Goal: Task Accomplishment & Management: Manage account settings

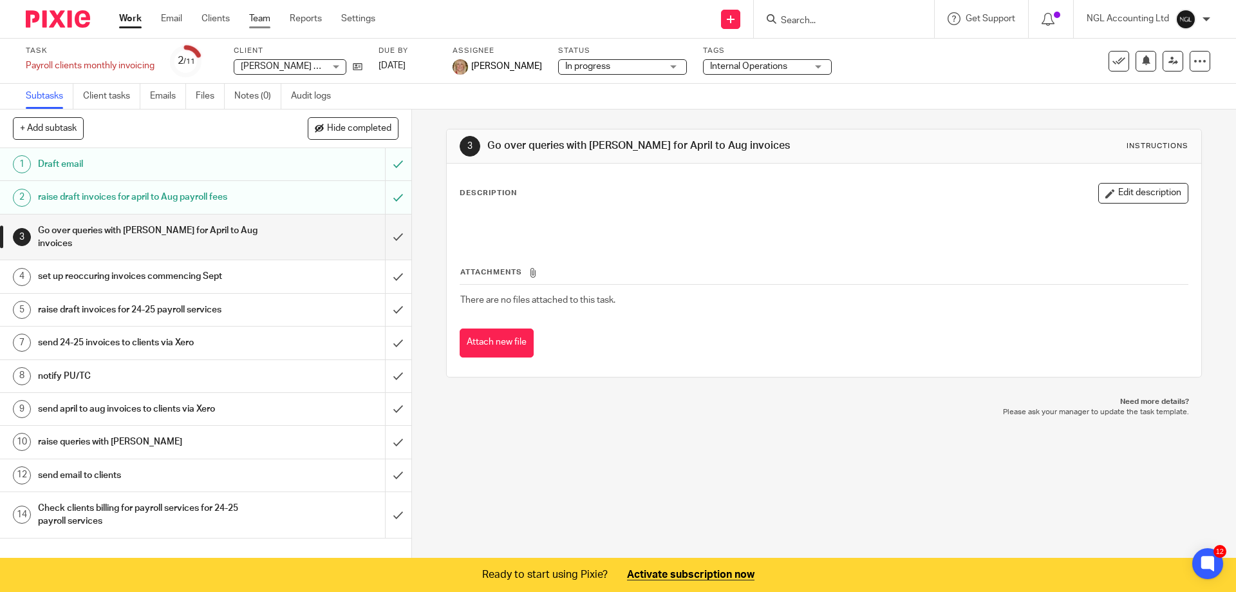
click at [258, 19] on link "Team" at bounding box center [259, 18] width 21 height 13
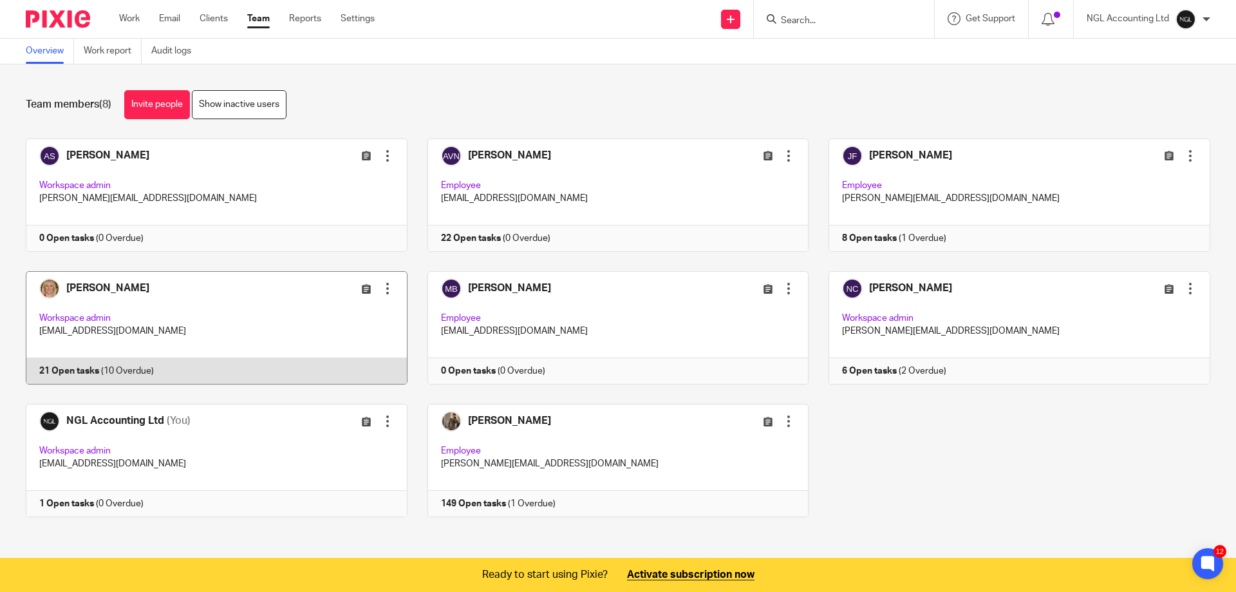
click at [221, 319] on link at bounding box center [207, 327] width 402 height 113
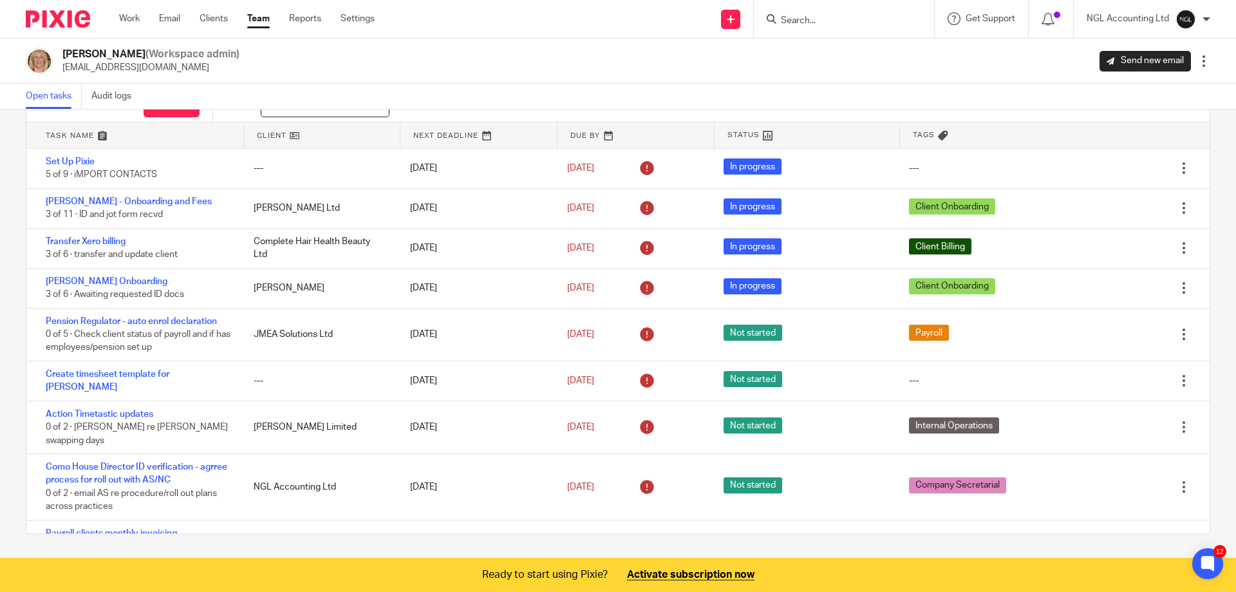
click at [261, 20] on link "Team" at bounding box center [258, 18] width 23 height 13
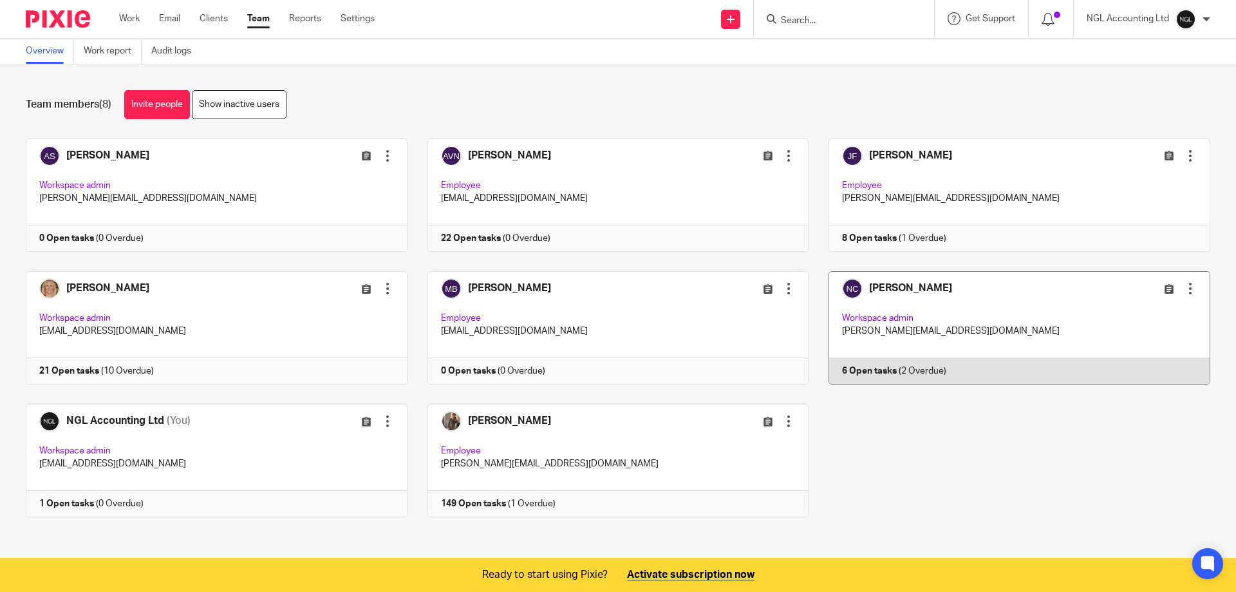
click at [1010, 301] on link at bounding box center [1010, 327] width 402 height 113
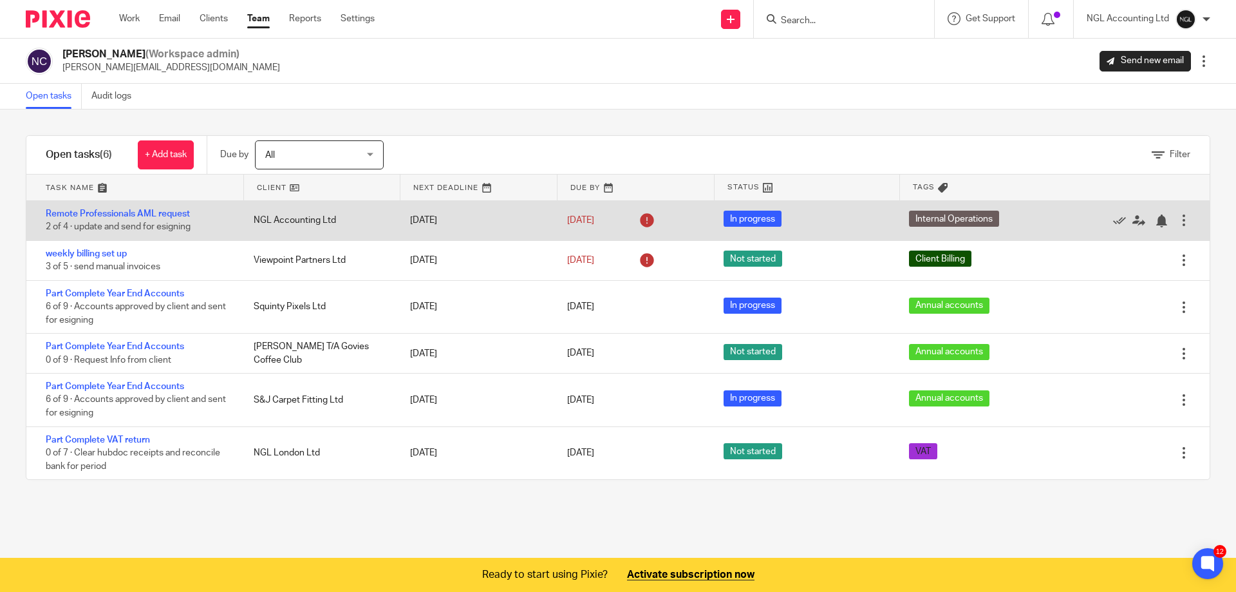
click at [1178, 222] on div at bounding box center [1184, 220] width 13 height 13
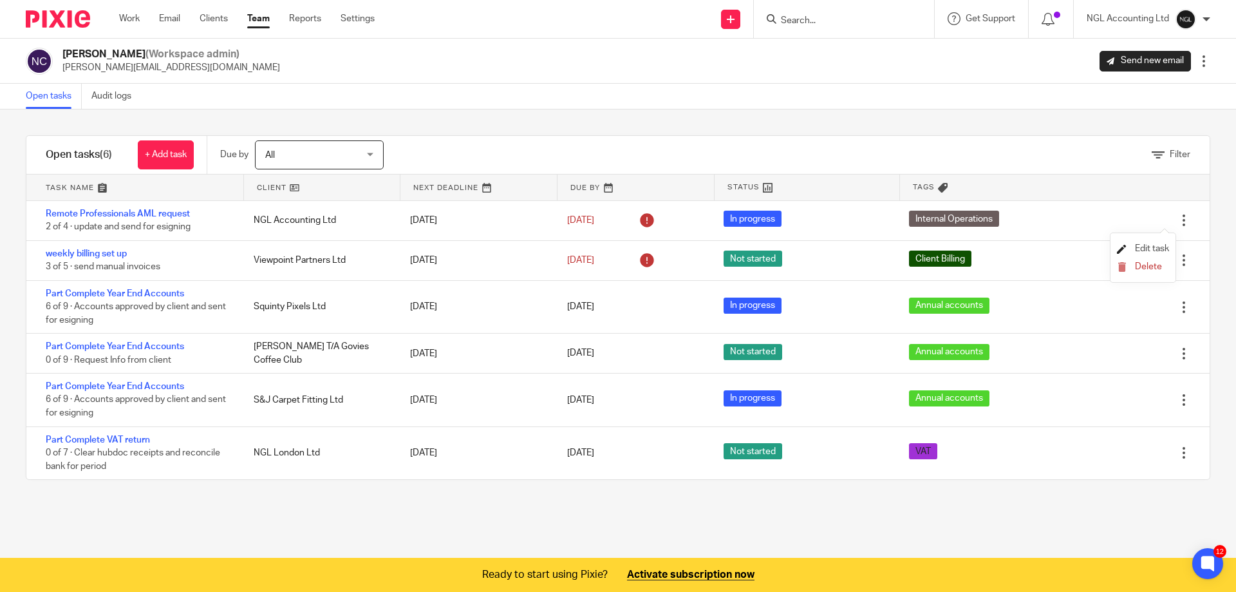
click at [1153, 247] on span "Edit task" at bounding box center [1152, 248] width 34 height 9
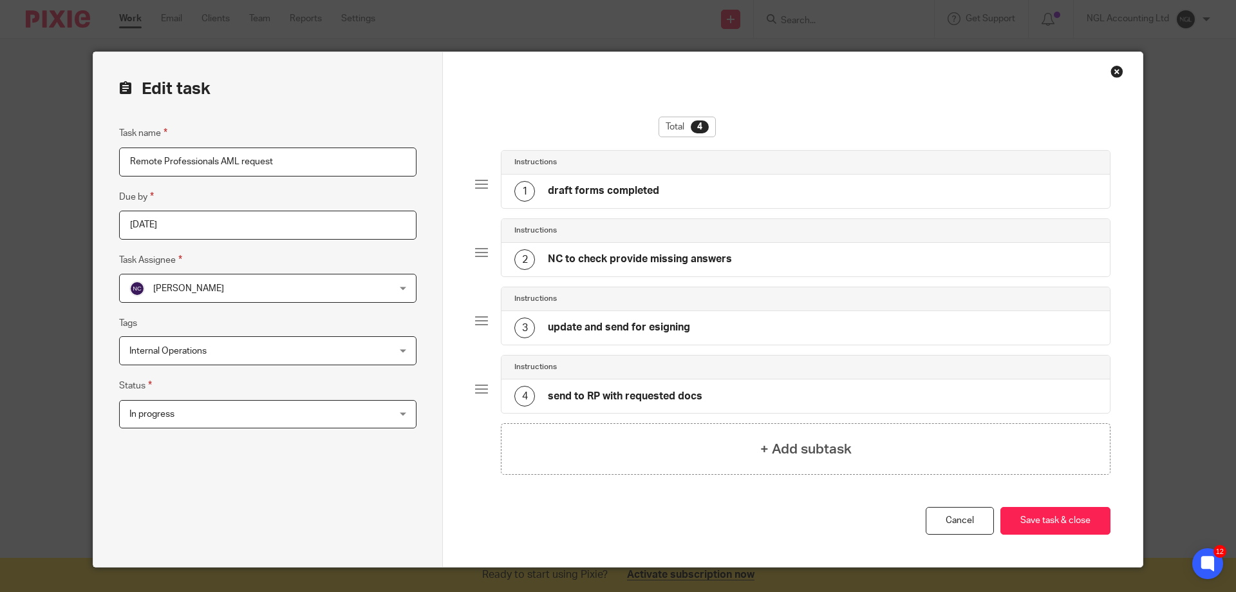
click at [1111, 75] on div "Close this dialog window" at bounding box center [1117, 71] width 13 height 13
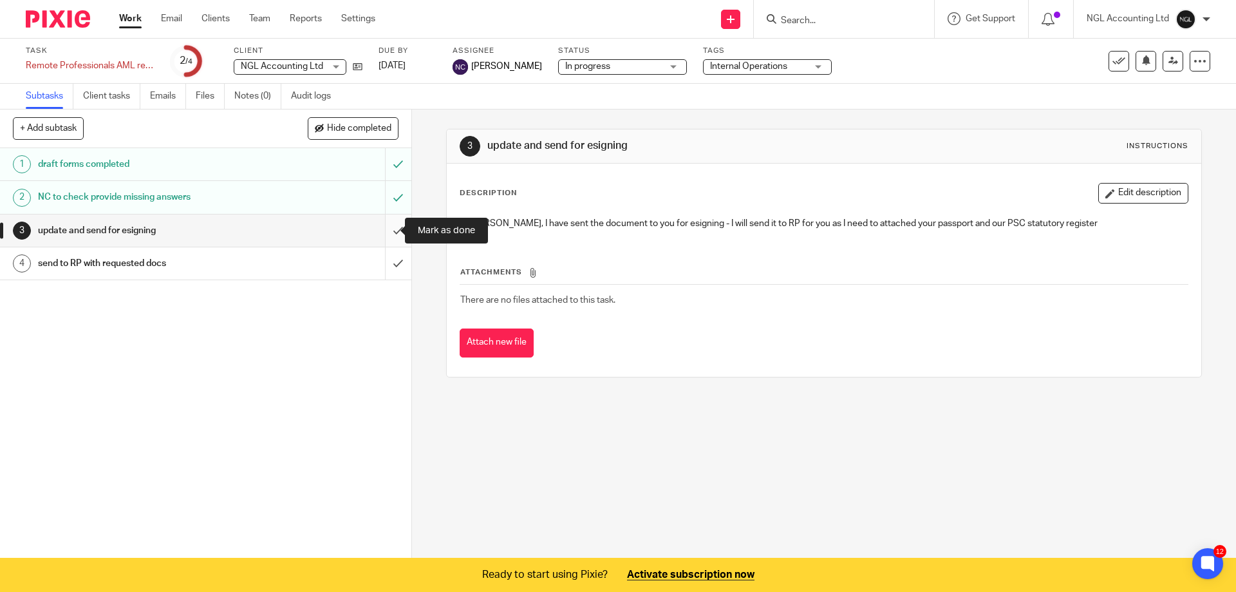
click at [384, 229] on input "submit" at bounding box center [205, 230] width 411 height 32
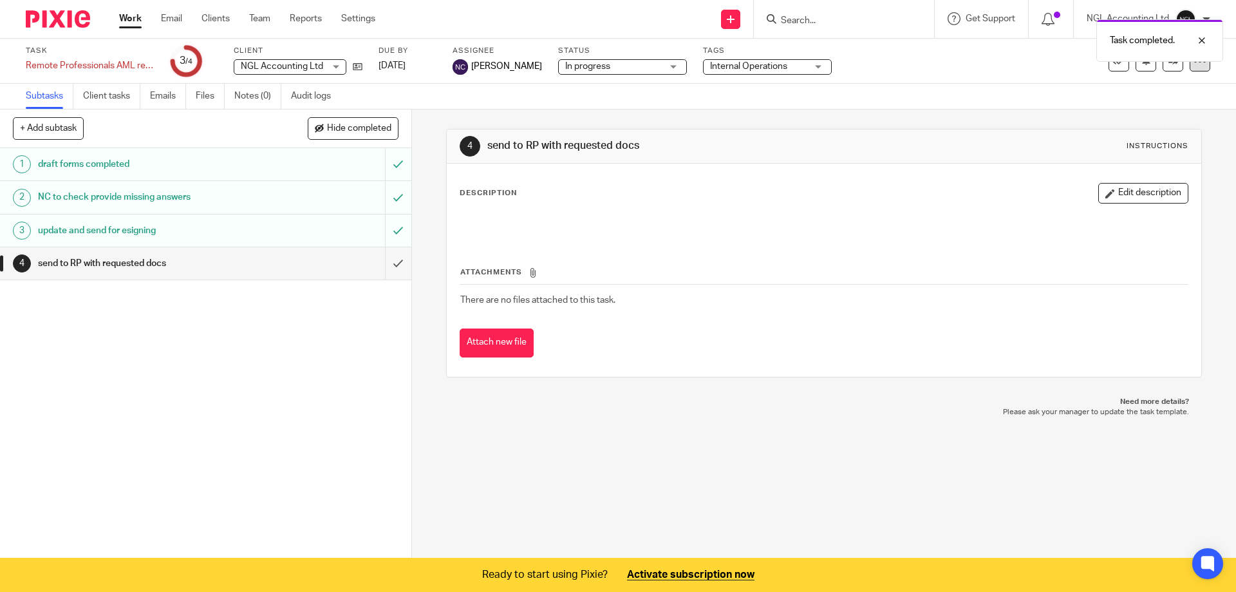
click at [1195, 67] on icon at bounding box center [1200, 61] width 13 height 13
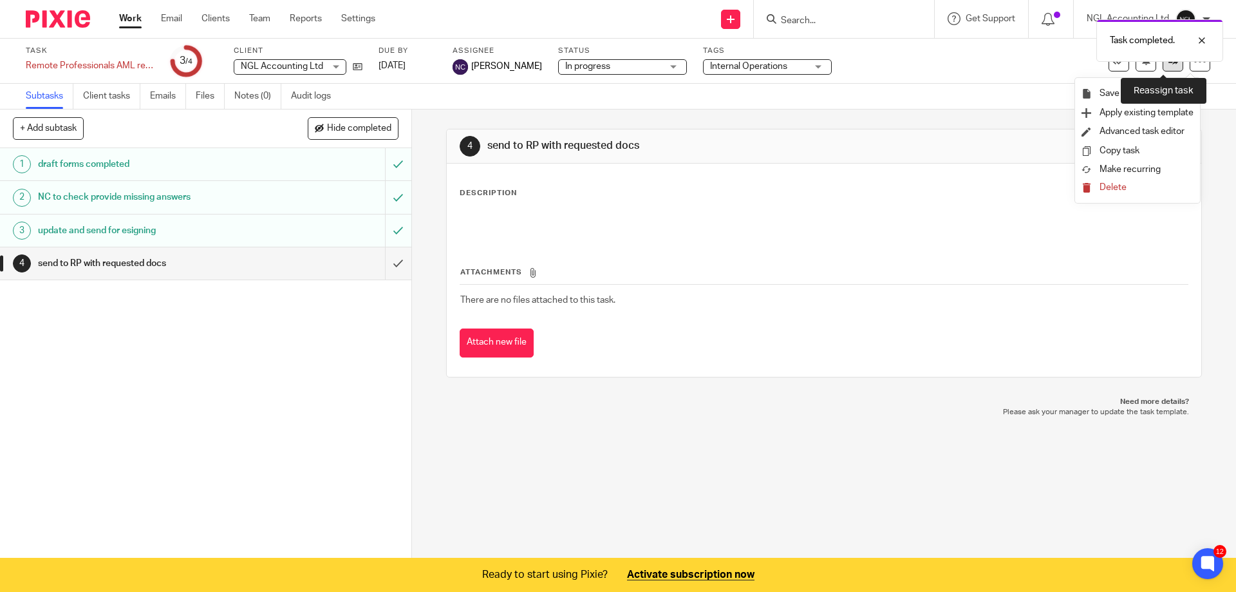
click at [1163, 68] on link at bounding box center [1173, 61] width 21 height 21
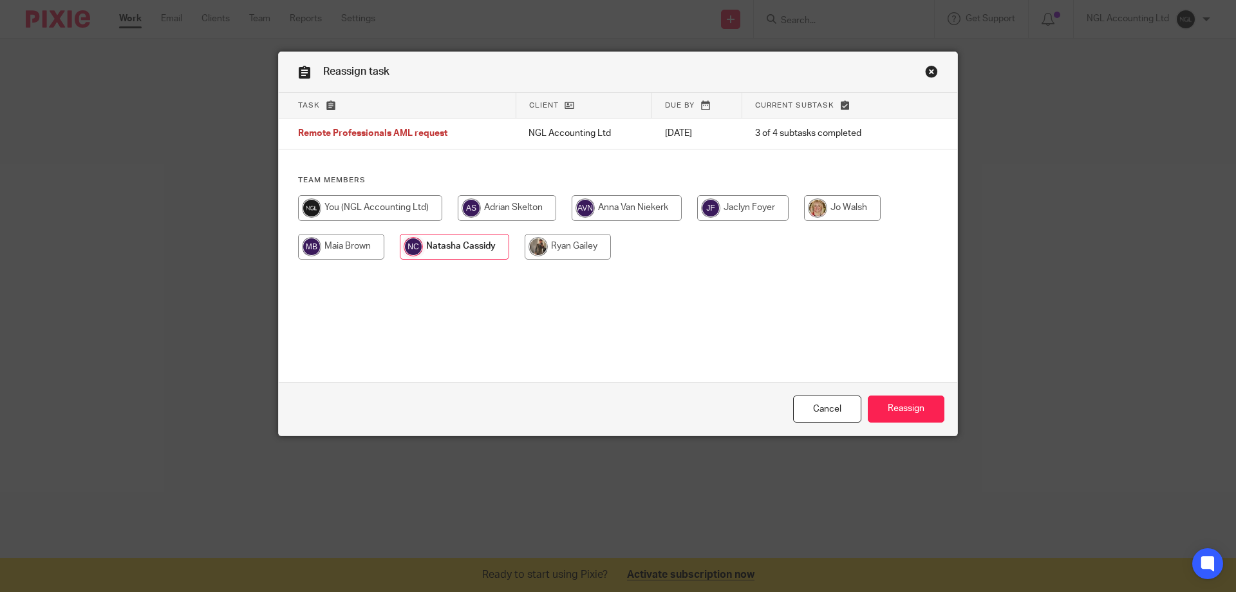
click at [830, 208] on input "radio" at bounding box center [842, 208] width 77 height 26
radio input "true"
click at [905, 411] on input "Reassign" at bounding box center [906, 409] width 77 height 28
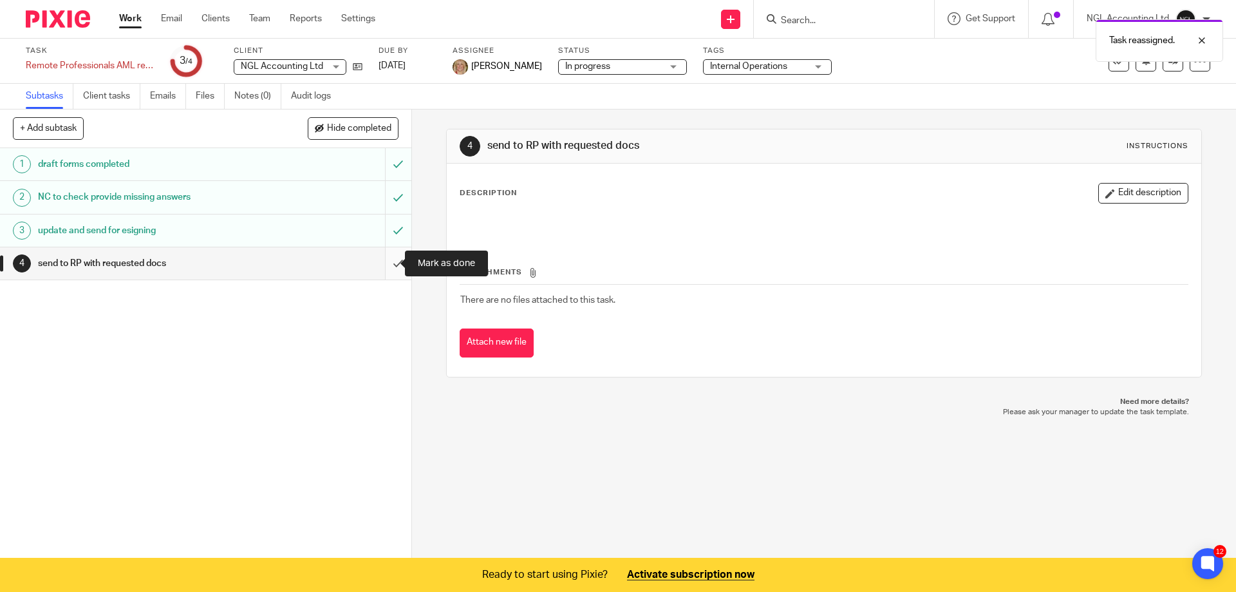
click at [393, 259] on input "submit" at bounding box center [205, 263] width 411 height 32
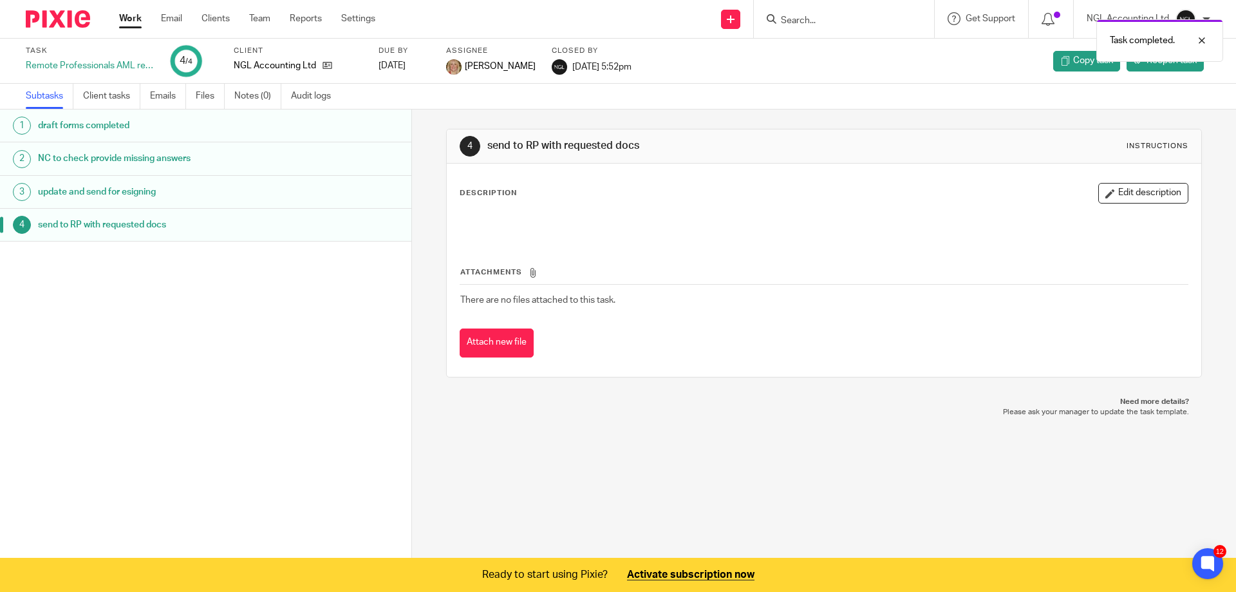
click at [587, 435] on div "4 send to RP with requested docs Instructions Description Edit description Atta…" at bounding box center [824, 334] width 824 height 450
click at [256, 394] on div "1 draft forms completed 2 NC to check provide missing answers 3 update and send…" at bounding box center [205, 314] width 411 height 411
